Goal: Task Accomplishment & Management: Manage account settings

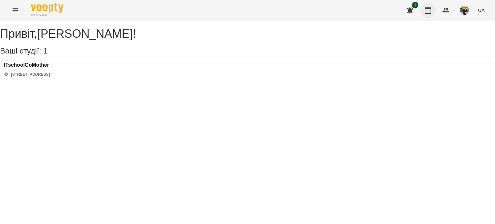
click at [423, 8] on button "button" at bounding box center [427, 10] width 15 height 15
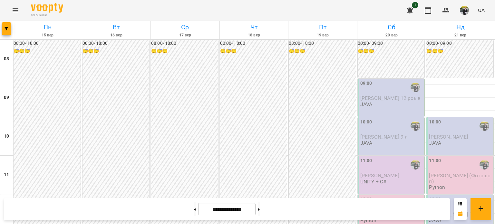
scroll to position [398, 0]
click at [260, 207] on button at bounding box center [259, 209] width 2 height 14
click at [260, 208] on button at bounding box center [259, 209] width 2 height 14
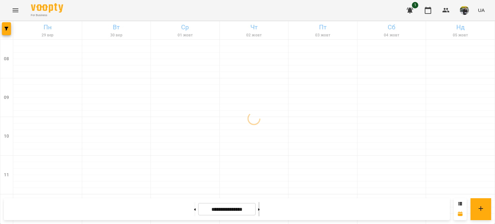
click at [260, 208] on button at bounding box center [259, 209] width 2 height 14
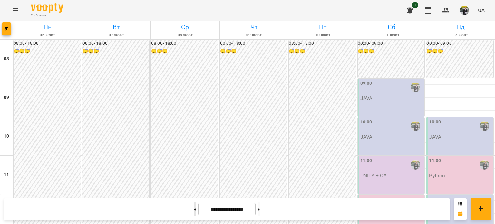
click at [194, 208] on button at bounding box center [195, 209] width 2 height 14
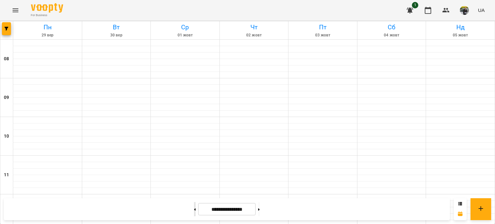
click at [194, 208] on button at bounding box center [195, 209] width 2 height 14
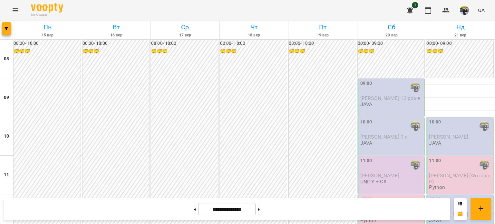
scroll to position [334, 0]
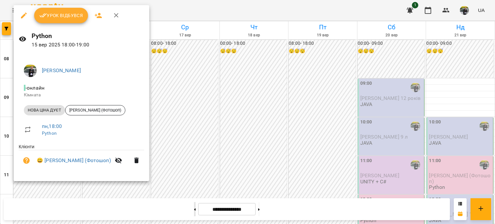
click at [187, 210] on div at bounding box center [247, 112] width 495 height 224
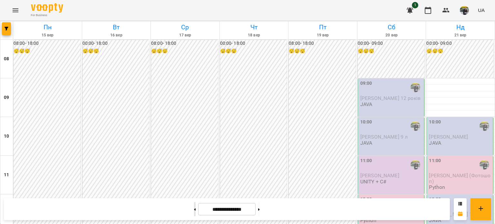
click at [194, 210] on button at bounding box center [195, 209] width 2 height 14
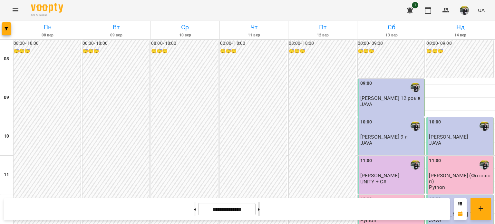
click at [260, 212] on button at bounding box center [259, 209] width 2 height 14
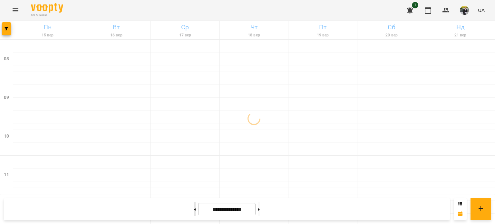
click at [194, 208] on button at bounding box center [195, 209] width 2 height 14
type input "**********"
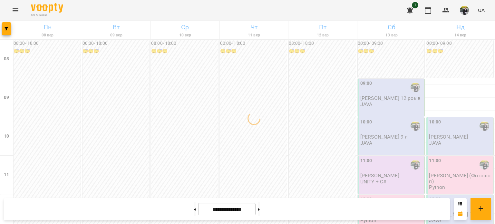
scroll to position [366, 0]
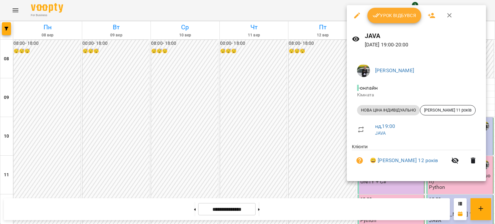
click at [389, 11] on button "Урок відбувся" at bounding box center [394, 15] width 54 height 15
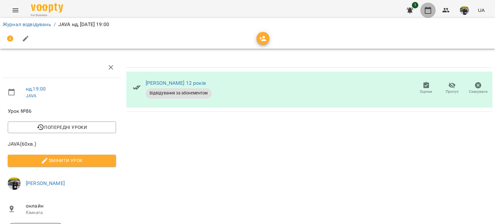
drag, startPoint x: 421, startPoint y: 14, endPoint x: 425, endPoint y: 11, distance: 4.6
click at [424, 11] on button "button" at bounding box center [427, 10] width 15 height 15
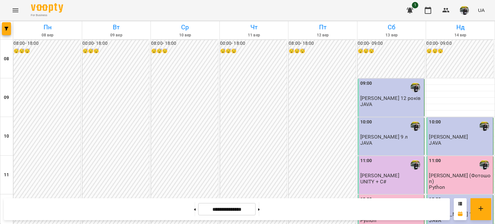
scroll to position [386, 0]
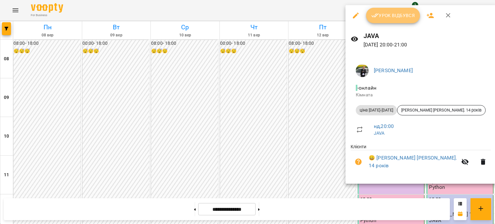
click at [397, 20] on button "Урок відбувся" at bounding box center [393, 15] width 54 height 15
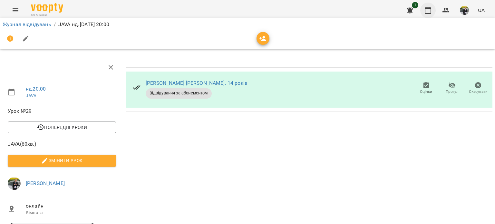
click at [429, 12] on icon "button" at bounding box center [428, 10] width 8 height 8
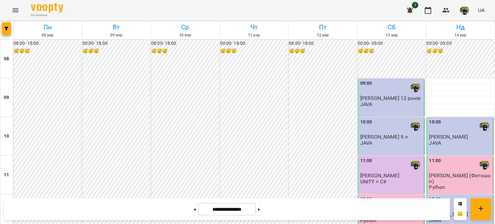
scroll to position [386, 0]
click at [260, 208] on button at bounding box center [259, 209] width 2 height 14
type input "**********"
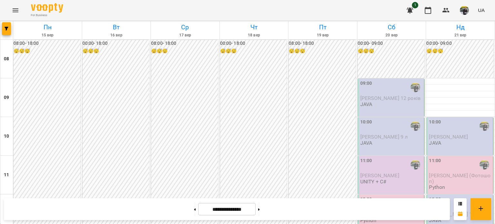
scroll to position [322, 0]
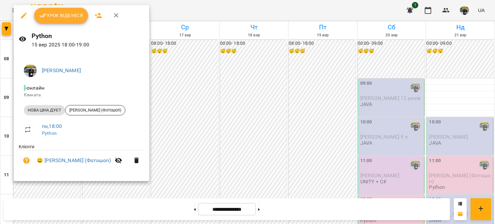
click at [62, 15] on span "Урок відбувся" at bounding box center [61, 16] width 44 height 8
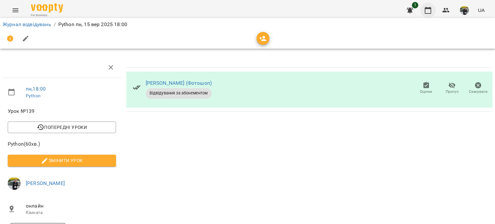
click at [429, 11] on icon "button" at bounding box center [428, 10] width 8 height 8
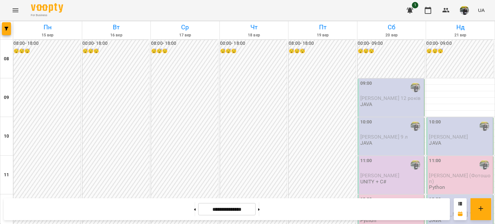
scroll to position [386, 0]
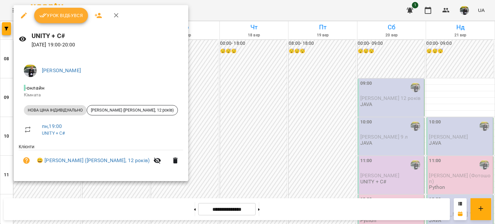
click at [74, 10] on button "Урок відбувся" at bounding box center [61, 15] width 54 height 15
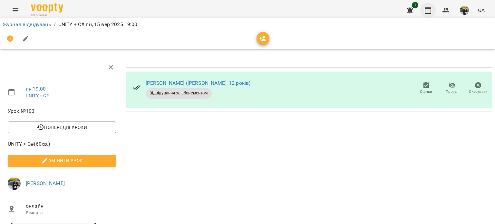
click at [427, 10] on icon "button" at bounding box center [428, 10] width 8 height 8
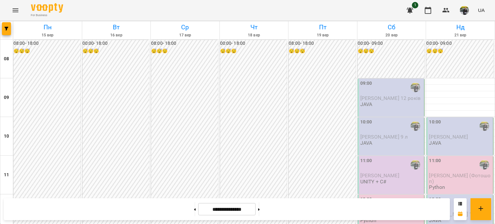
scroll to position [354, 0]
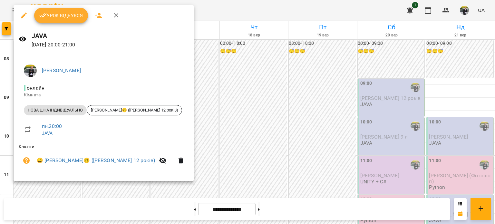
click at [69, 16] on span "Урок відбувся" at bounding box center [61, 16] width 44 height 8
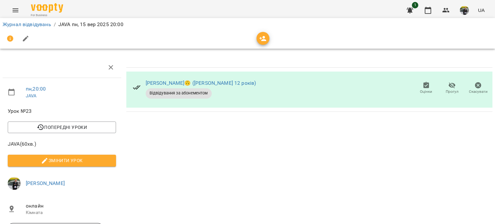
click at [437, 6] on div "1 UA" at bounding box center [444, 10] width 85 height 17
click at [432, 8] on icon "button" at bounding box center [428, 10] width 8 height 8
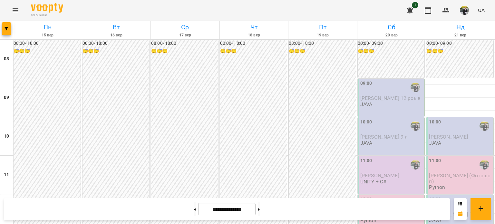
scroll to position [386, 0]
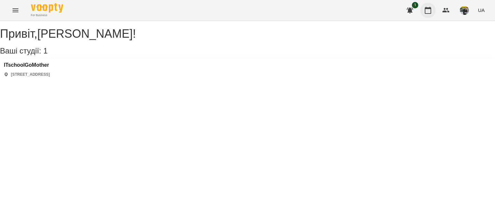
click at [431, 14] on button "button" at bounding box center [427, 10] width 15 height 15
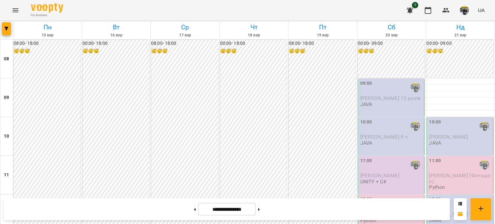
scroll to position [463, 0]
